Goal: Transaction & Acquisition: Book appointment/travel/reservation

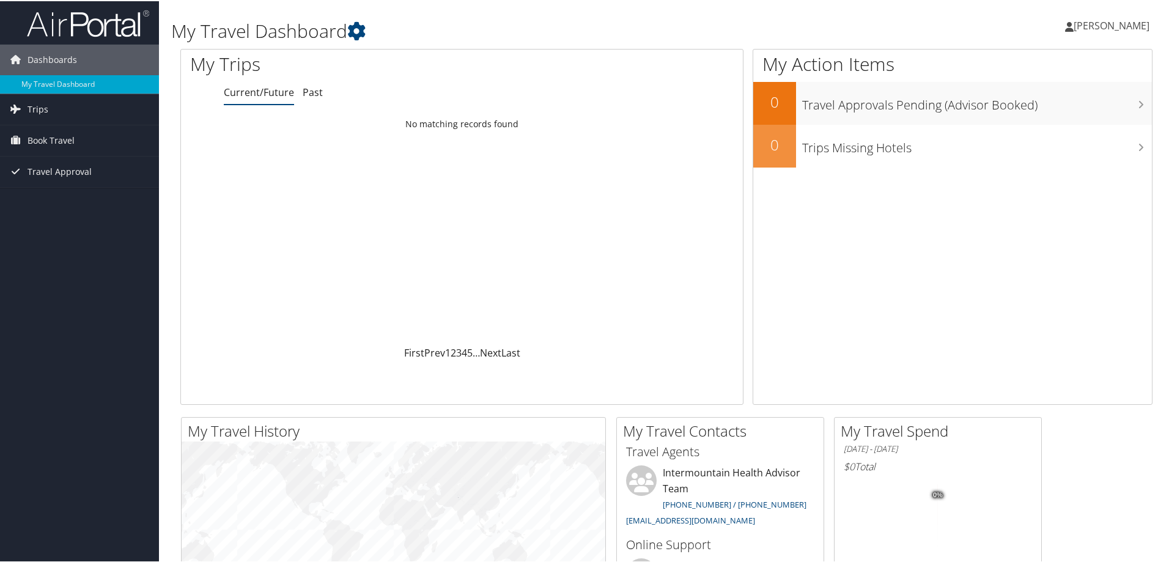
drag, startPoint x: 1139, startPoint y: 0, endPoint x: 100, endPoint y: 243, distance: 1067.1
click at [100, 243] on div "Dashboards My Travel Dashboard Trips Current/Future Trips Past Trips Trips Miss…" at bounding box center [586, 461] width 1173 height 923
click at [60, 139] on span "Book Travel" at bounding box center [51, 139] width 47 height 31
click at [39, 111] on span "Trips" at bounding box center [38, 108] width 21 height 31
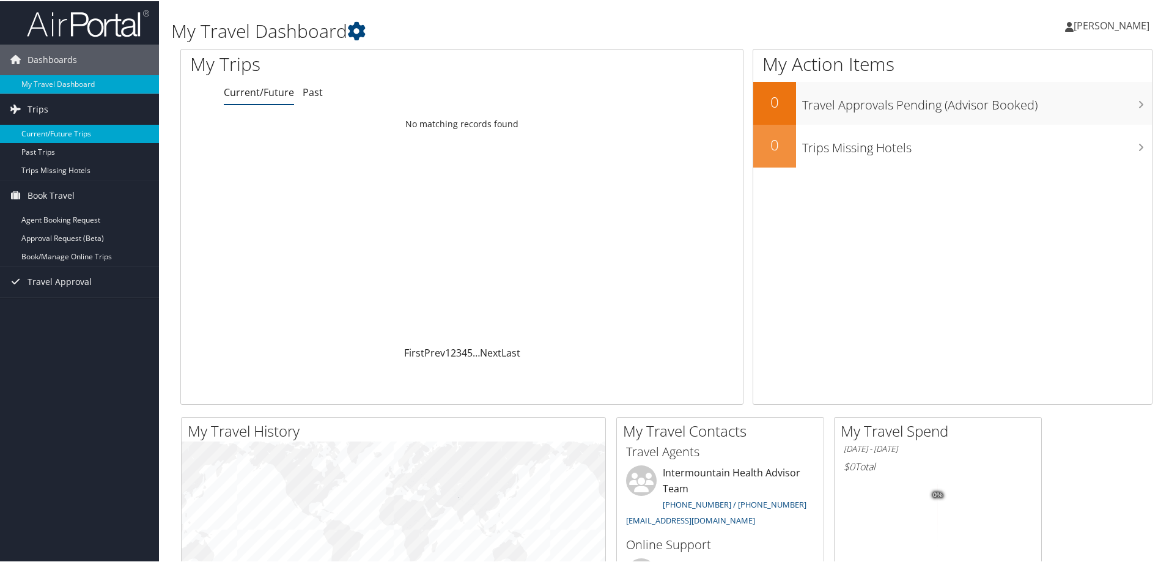
click at [47, 134] on link "Current/Future Trips" at bounding box center [79, 132] width 159 height 18
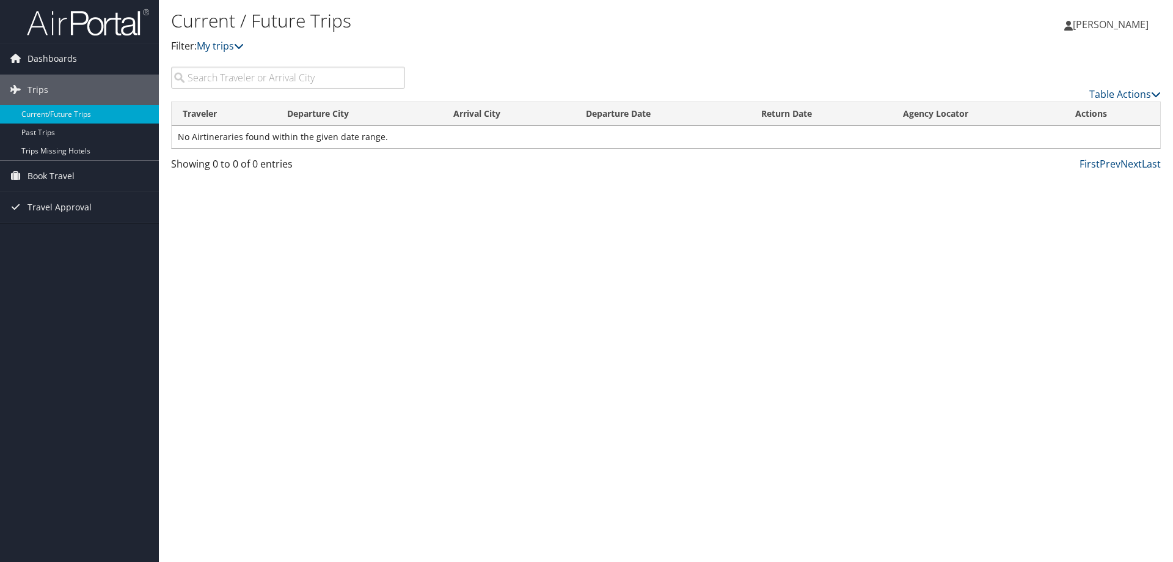
click at [219, 79] on input "search" at bounding box center [288, 78] width 234 height 22
click at [208, 132] on td "No Airtineraries found within the given date range." at bounding box center [666, 137] width 989 height 22
click at [209, 82] on input "search" at bounding box center [288, 78] width 234 height 22
click at [241, 44] on icon at bounding box center [239, 46] width 10 height 10
click at [508, 63] on div "Current / Future Trips Filter: My trips" at bounding box center [501, 36] width 660 height 61
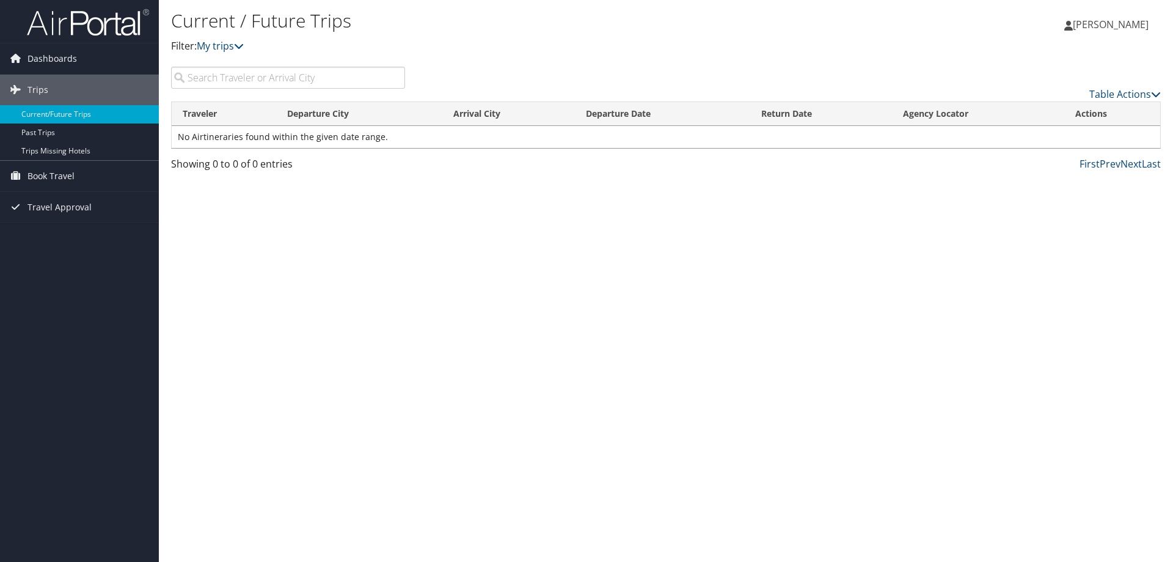
click at [334, 81] on input "search" at bounding box center [288, 78] width 234 height 22
click at [58, 175] on span "Book Travel" at bounding box center [51, 176] width 47 height 31
click at [51, 200] on link "Agent Booking Request" at bounding box center [79, 200] width 159 height 18
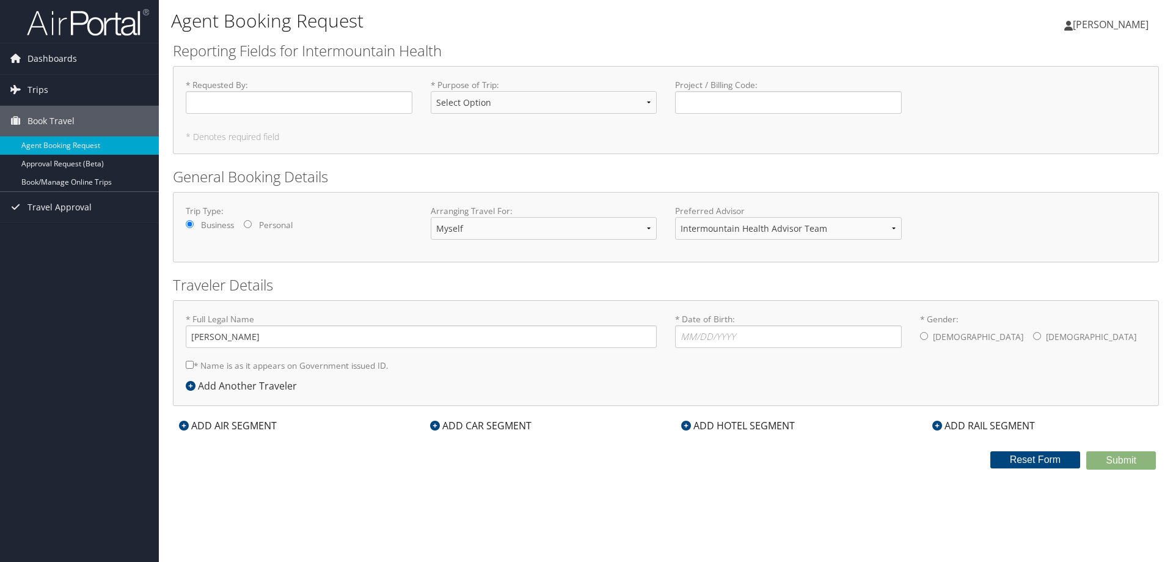
click at [185, 425] on icon at bounding box center [184, 425] width 10 height 10
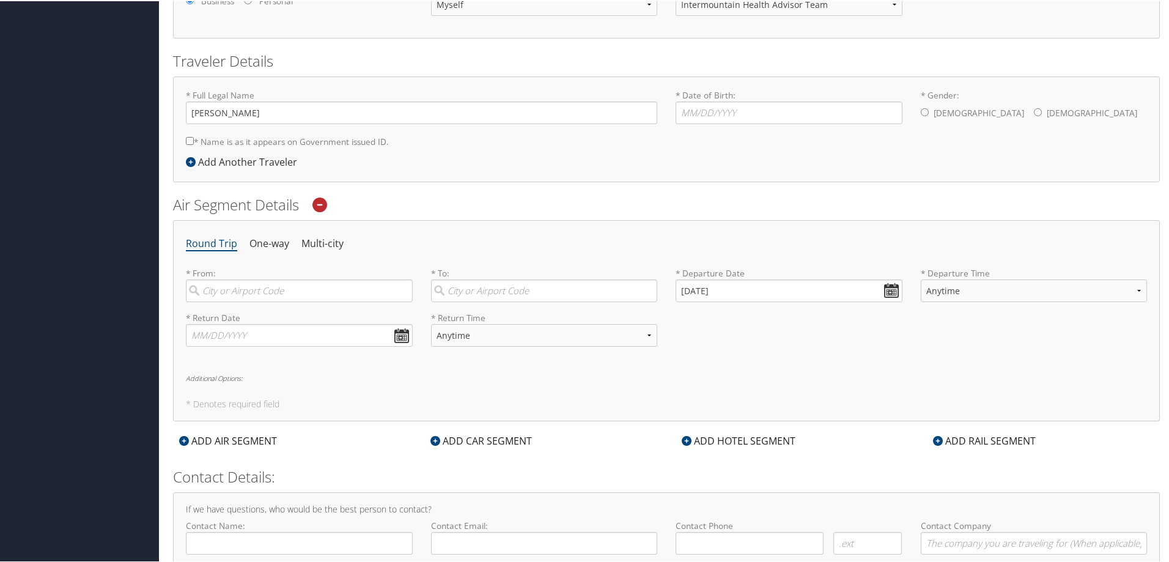
scroll to position [223, 0]
click at [254, 297] on input "search" at bounding box center [299, 291] width 227 height 23
click at [251, 312] on div "Boise (BOI ID)" at bounding box center [301, 317] width 210 height 16
click at [251, 303] on input "boise" at bounding box center [299, 291] width 227 height 23
type input "Boise (BOI ID)"
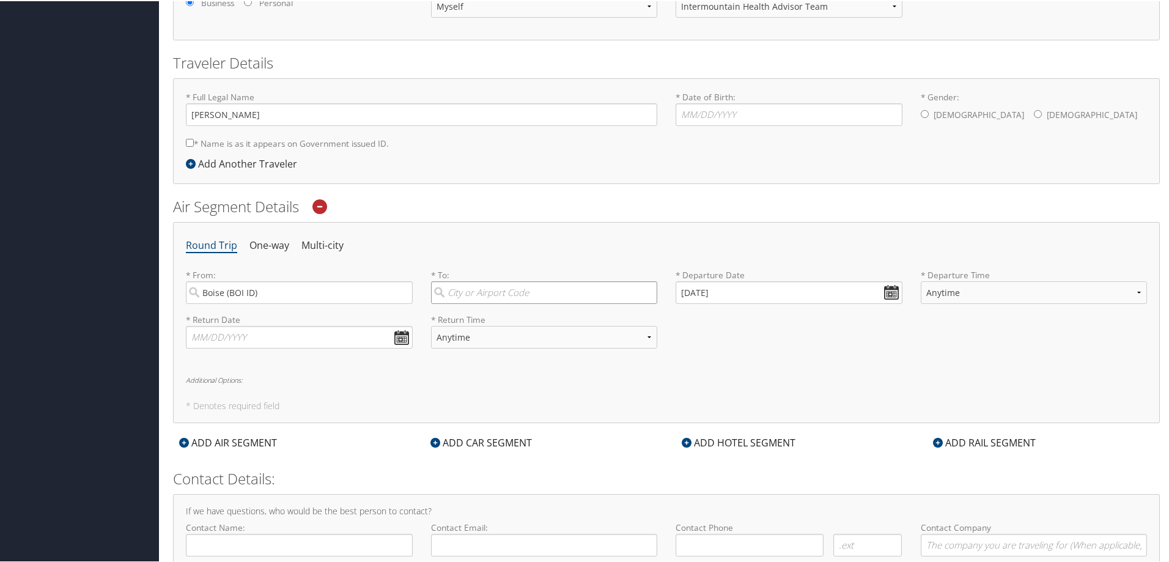
click at [499, 290] on input "search" at bounding box center [544, 291] width 227 height 23
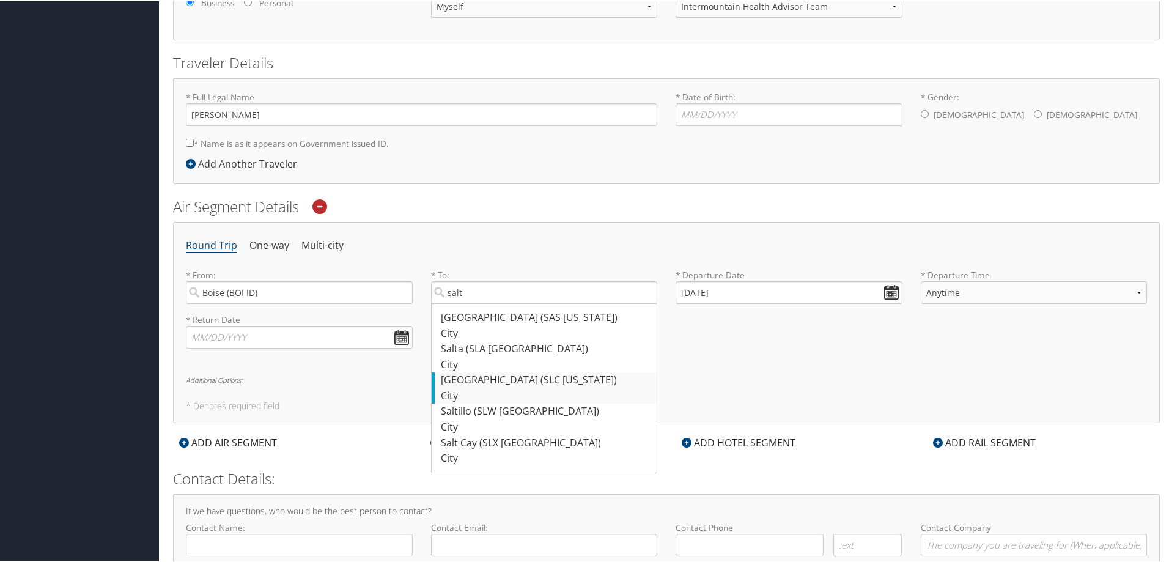
click at [495, 377] on div "[GEOGRAPHIC_DATA] (SLC [US_STATE])" at bounding box center [546, 379] width 210 height 16
click at [495, 303] on input "salt" at bounding box center [544, 291] width 227 height 23
type input "[GEOGRAPHIC_DATA] (SLC [US_STATE])"
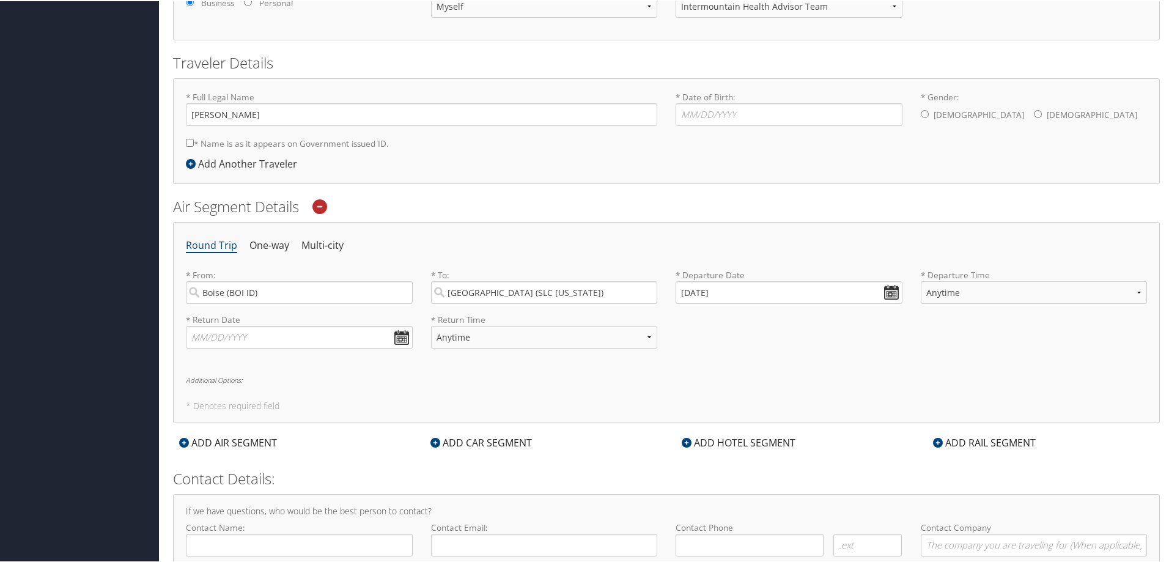
click at [91, 501] on div "Dashboards My Travel Dashboard Trips Current/Future Trips Past Trips Trips Miss…" at bounding box center [586, 200] width 1173 height 846
